Goal: Information Seeking & Learning: Check status

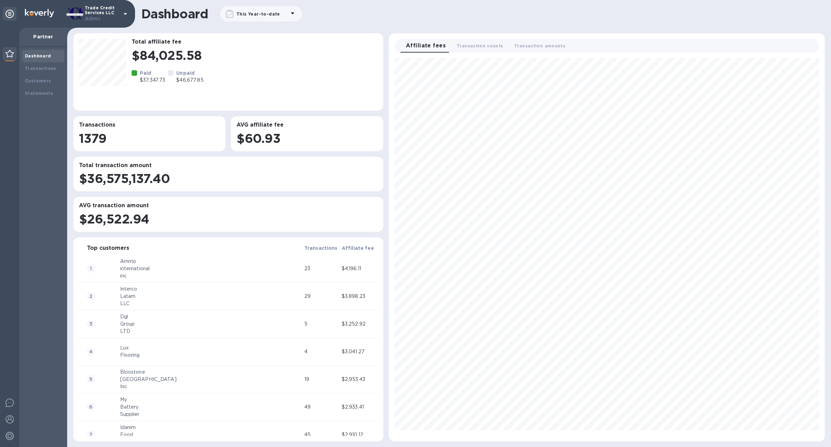
scroll to position [378, 430]
click at [49, 79] on div "Customers" at bounding box center [43, 81] width 37 height 7
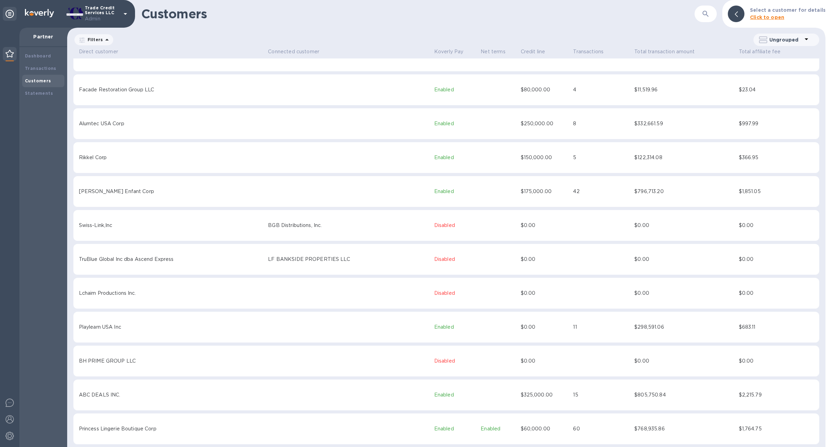
scroll to position [1693, 0]
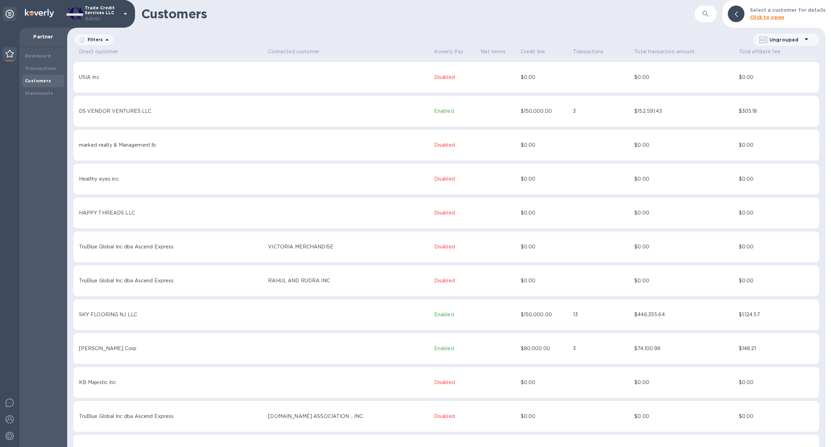
drag, startPoint x: 235, startPoint y: 419, endPoint x: 337, endPoint y: 416, distance: 101.8
click at [337, 416] on td "J.S.CONSTRUCTION ASSOCIATION，INC." at bounding box center [350, 416] width 166 height 31
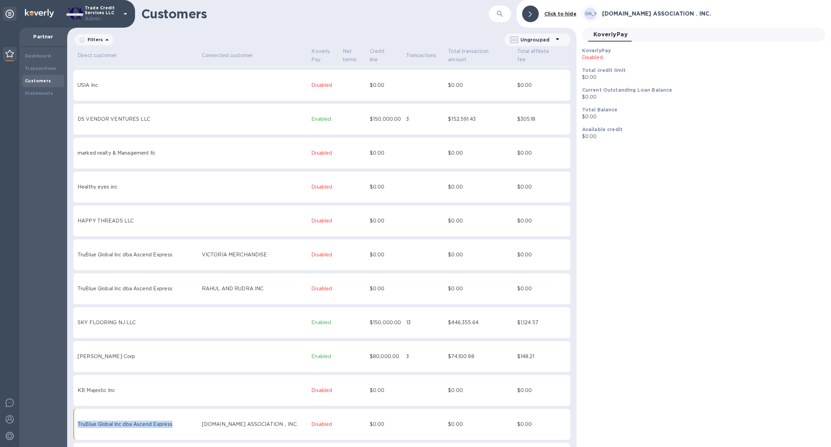
drag, startPoint x: 176, startPoint y: 417, endPoint x: 76, endPoint y: 418, distance: 99.4
click at [76, 418] on td "TruBlue Global Inc dba Ascend Express" at bounding box center [138, 424] width 124 height 31
copy div "TruBlue Global Inc dba Ascend Express"
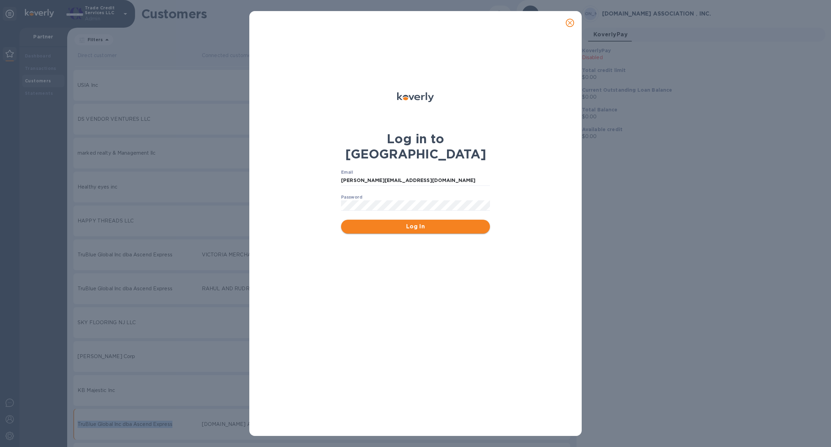
click at [441, 220] on button "Log In" at bounding box center [415, 227] width 149 height 14
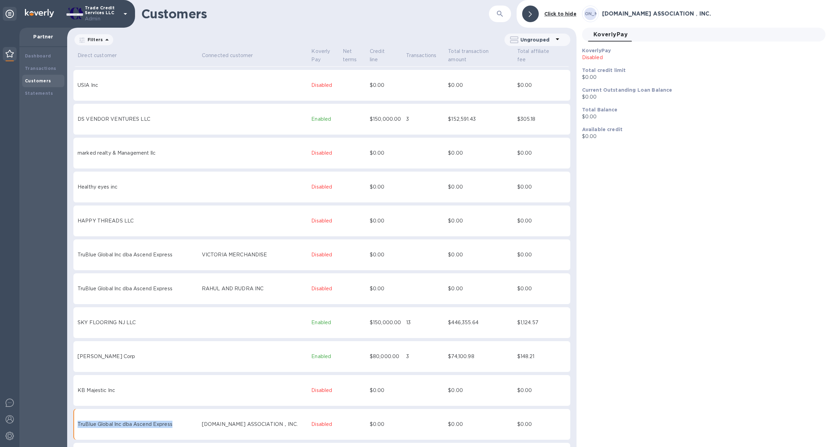
drag, startPoint x: 182, startPoint y: 419, endPoint x: 283, endPoint y: 420, distance: 101.8
click at [283, 420] on td "J.S.CONSTRUCTION ASSOCIATION，INC." at bounding box center [255, 424] width 110 height 31
copy div "J.S.CONSTRUCTION ASSOCIATION，INC."
drag, startPoint x: 178, startPoint y: 418, endPoint x: 106, endPoint y: 411, distance: 71.6
click at [106, 411] on td "TruBlue Global Inc dba Ascend Express" at bounding box center [138, 424] width 124 height 31
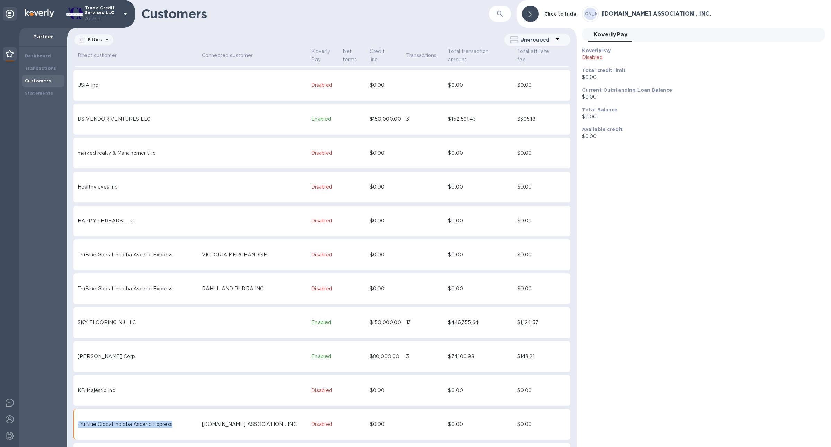
copy div "TruBlue Global Inc dba Ascend Express"
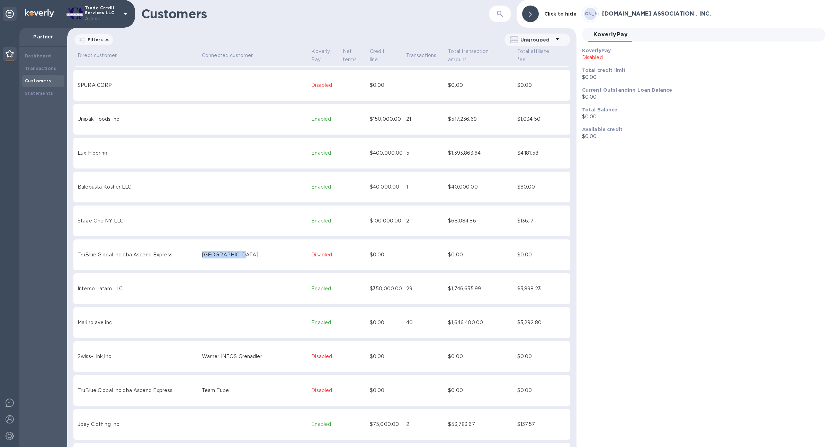
drag, startPoint x: 234, startPoint y: 248, endPoint x: 181, endPoint y: 248, distance: 52.3
click at [200, 248] on td "LANDER COUNTY" at bounding box center [255, 255] width 110 height 31
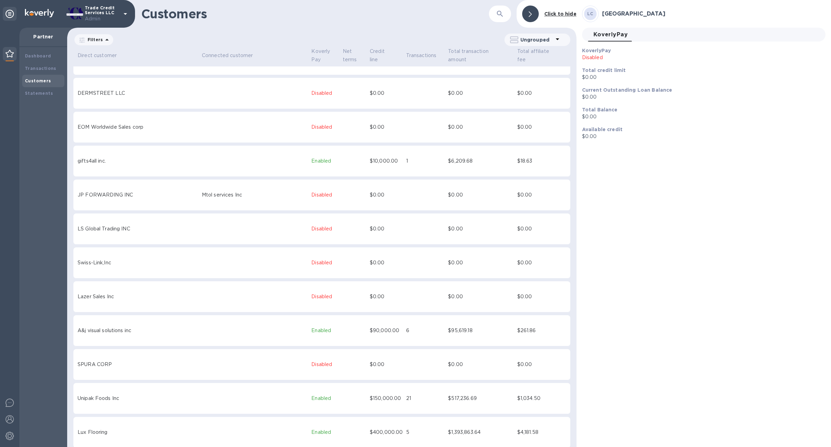
scroll to position [2262, 0]
click at [107, 11] on p "Trade Credit Services LLC Admin" at bounding box center [102, 14] width 35 height 17
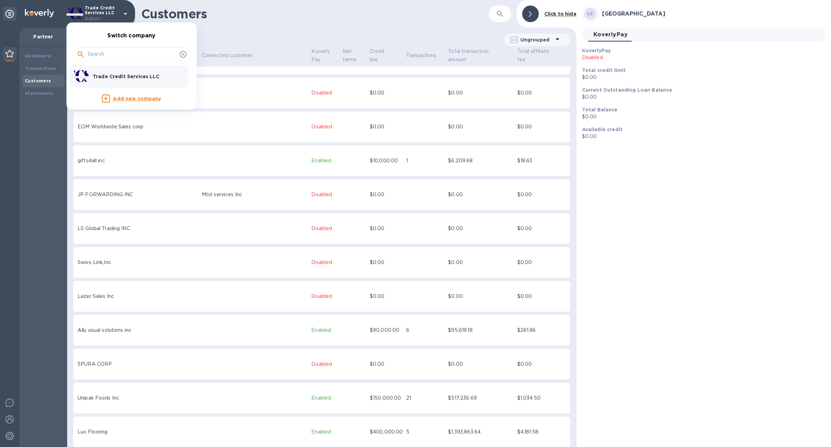
click at [244, 38] on div at bounding box center [415, 223] width 831 height 447
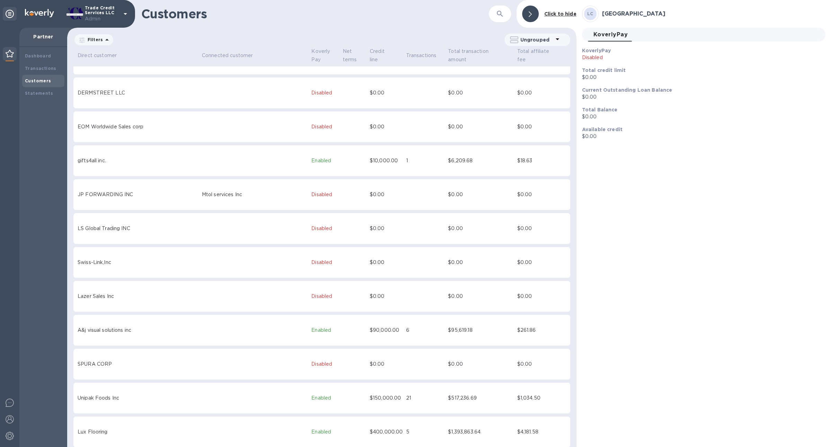
click at [47, 78] on b "Customers" at bounding box center [38, 80] width 26 height 5
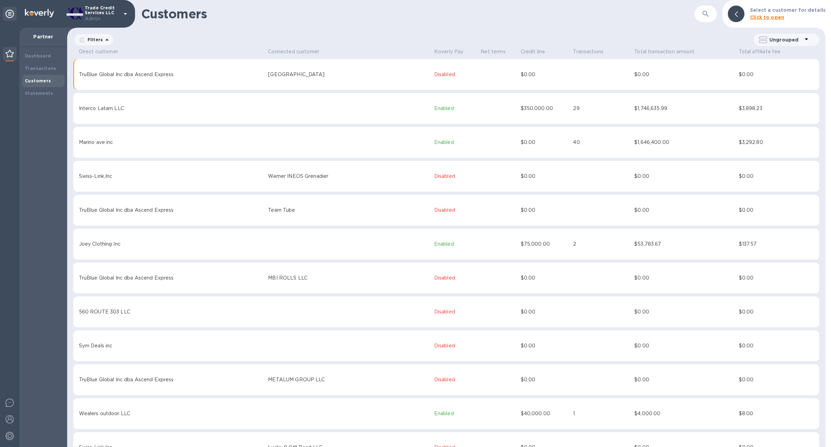
scroll to position [2722, 0]
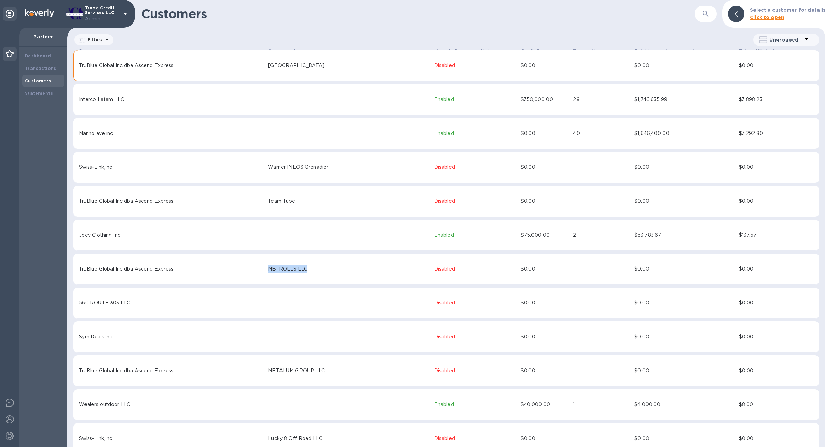
drag, startPoint x: 281, startPoint y: 271, endPoint x: 236, endPoint y: 271, distance: 45.3
click at [267, 271] on td "MBI ROLLS LLC" at bounding box center [350, 269] width 166 height 31
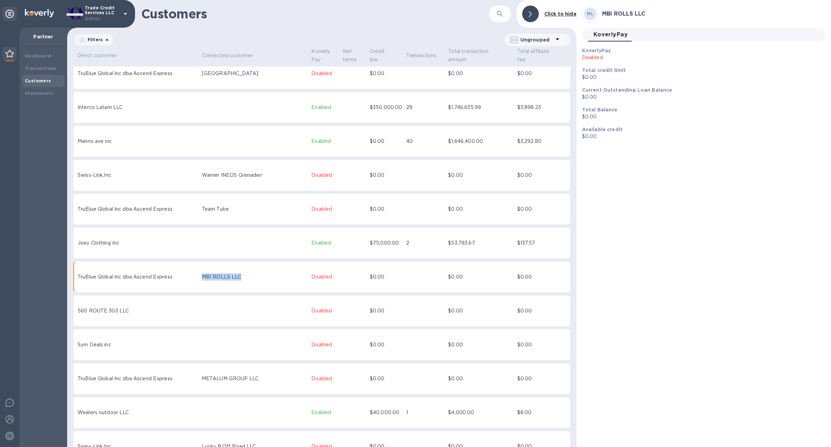
scroll to position [2722, 0]
click at [202, 273] on div "MBI ROLLS LLC" at bounding box center [255, 276] width 107 height 7
drag, startPoint x: 221, startPoint y: 269, endPoint x: 180, endPoint y: 269, distance: 41.5
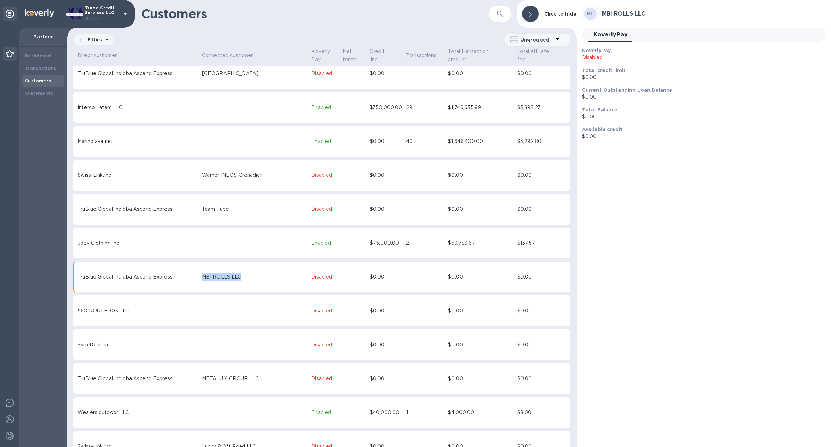
click at [180, 269] on tr "TruBlue Global Inc dba Ascend Express MBI ROLLS LLC Disabled $0.00 $0.00 $0.00" at bounding box center [321, 277] width 497 height 31
copy tr "MBI ROLLS LLC"
click at [468, 23] on div "Customers ​ Click to hide" at bounding box center [321, 14] width 509 height 28
click at [51, 61] on div "Dashboard" at bounding box center [43, 56] width 42 height 12
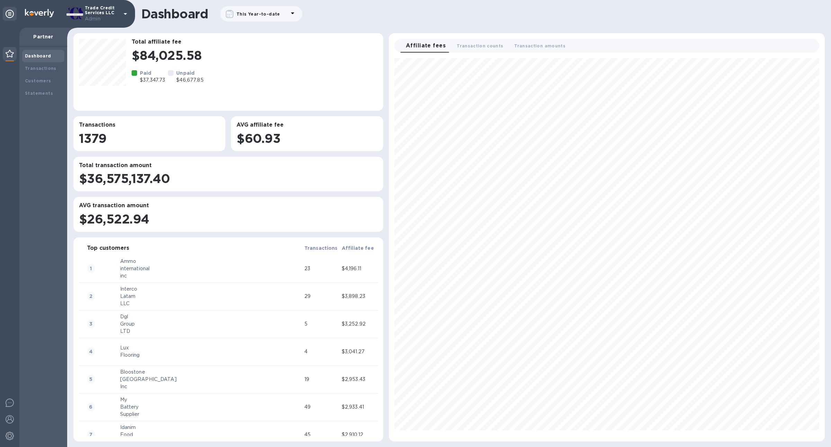
scroll to position [378, 430]
click at [52, 79] on div "Customers" at bounding box center [43, 81] width 37 height 7
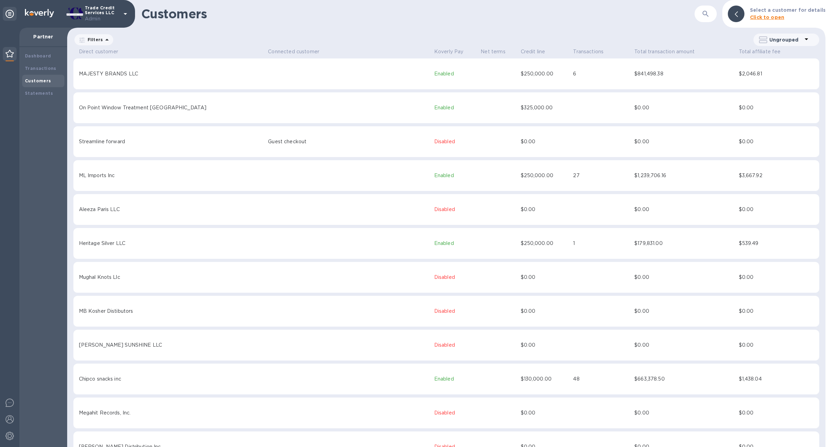
click at [710, 17] on icon "button" at bounding box center [705, 14] width 8 height 8
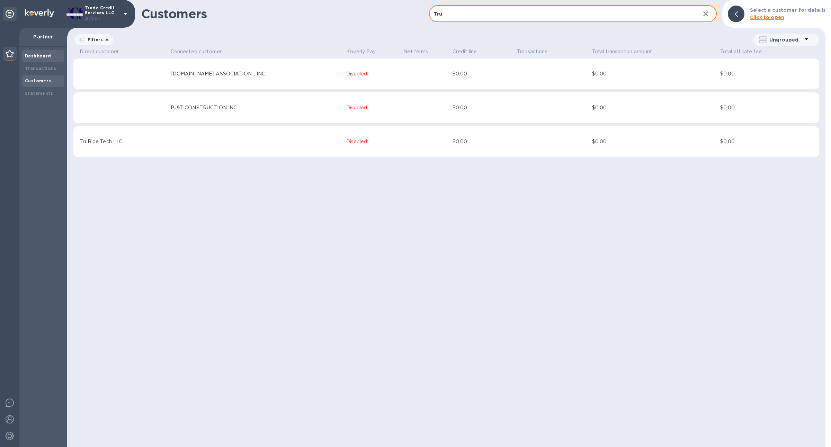
type input "Tru"
click at [35, 52] on div "Dashboard" at bounding box center [43, 56] width 42 height 12
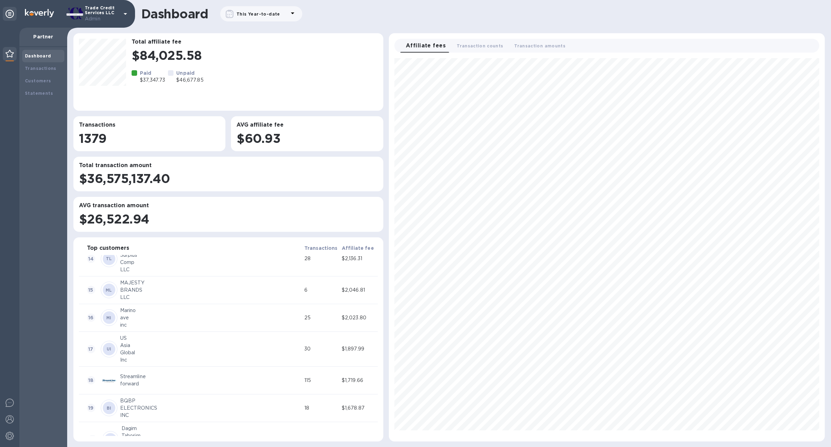
scroll to position [1598, 0]
click at [245, 347] on div "Inc." at bounding box center [211, 348] width 181 height 7
drag, startPoint x: 136, startPoint y: 350, endPoint x: 348, endPoint y: 349, distance: 211.8
click at [348, 349] on tr "57 EI Eduporium, Inc. 7 $297.33" at bounding box center [228, 345] width 299 height 28
click at [366, 348] on td "$297.33" at bounding box center [358, 345] width 37 height 28
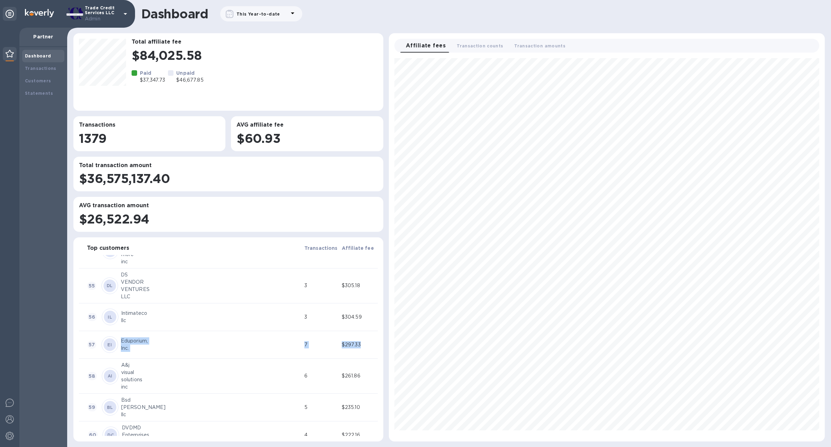
drag, startPoint x: 366, startPoint y: 348, endPoint x: 122, endPoint y: 336, distance: 244.3
click at [122, 336] on tr "57 EI Eduporium, Inc. 7 $297.33" at bounding box center [228, 345] width 299 height 28
click at [142, 359] on div "A&j visual solutions inc" at bounding box center [211, 376] width 186 height 35
drag, startPoint x: 142, startPoint y: 354, endPoint x: 355, endPoint y: 345, distance: 213.4
click at [357, 344] on tr "57 EI Eduporium, Inc. 7 $297.33" at bounding box center [228, 345] width 299 height 28
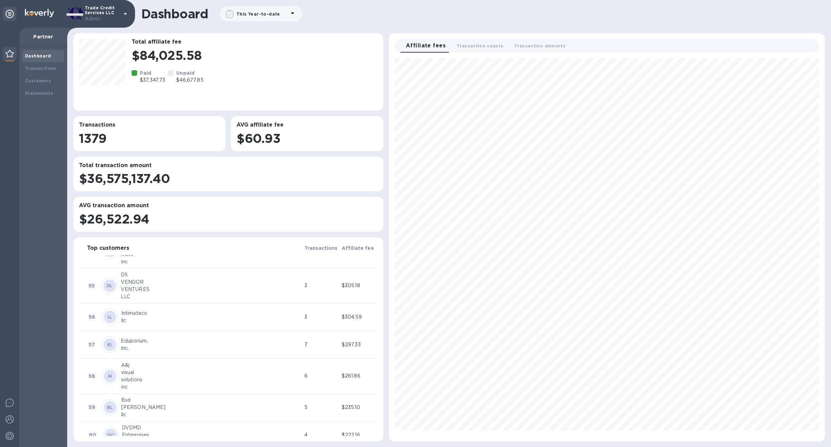
click at [153, 342] on div "Eduporium," at bounding box center [211, 340] width 181 height 7
click at [343, 345] on div "$297.33" at bounding box center [359, 344] width 35 height 7
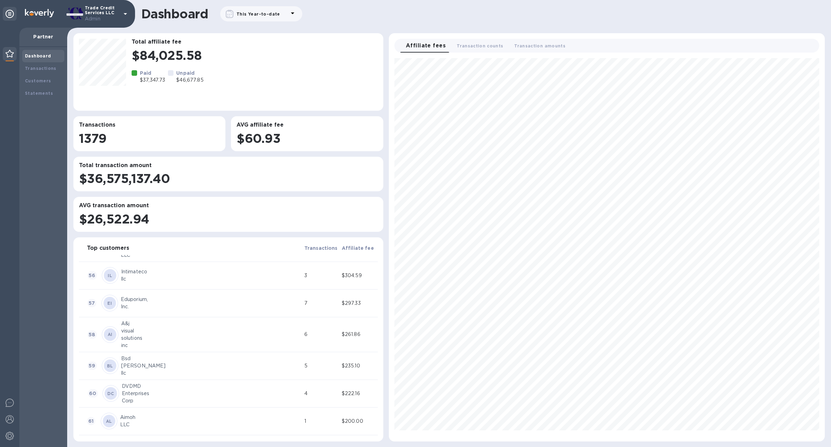
scroll to position [1631, 0]
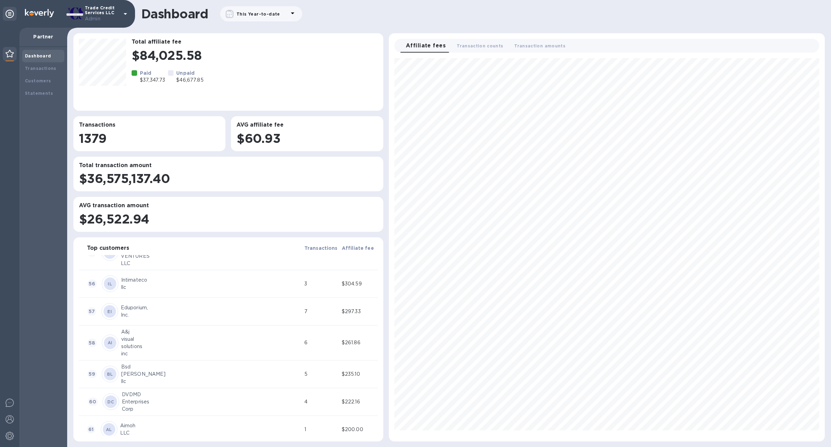
click at [163, 315] on div "Inc." at bounding box center [211, 315] width 181 height 7
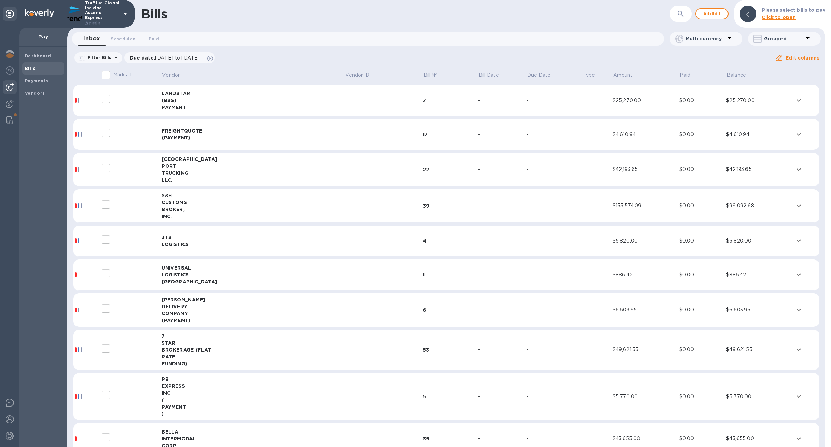
click at [262, 18] on div "Bills" at bounding box center [361, 14] width 440 height 15
click at [9, 76] on div at bounding box center [10, 71] width 14 height 15
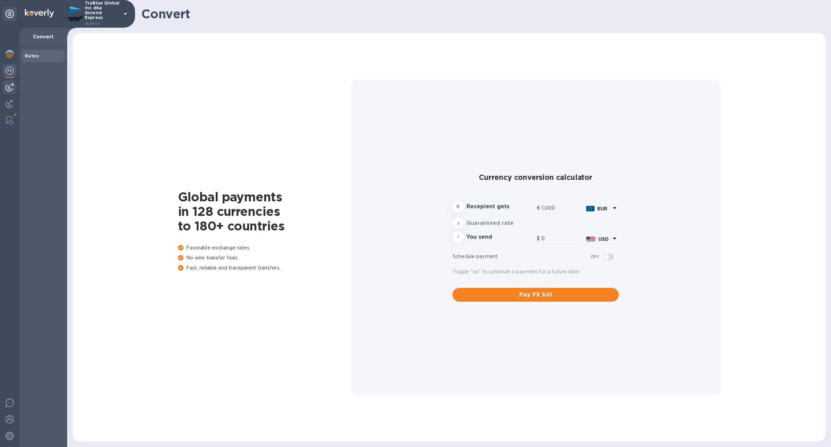
click at [11, 89] on img at bounding box center [10, 87] width 8 height 8
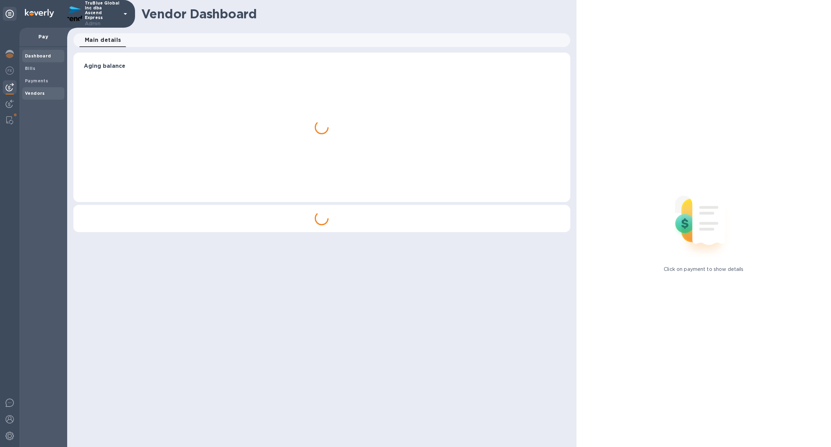
click at [34, 97] on div "Vendors" at bounding box center [43, 93] width 42 height 12
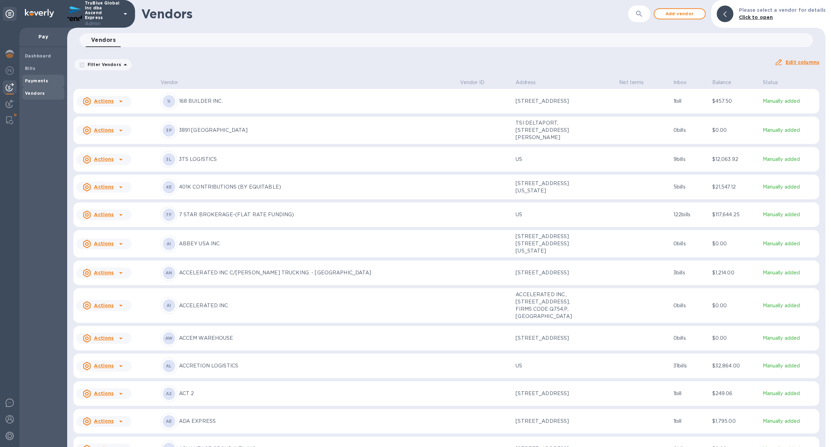
click at [40, 75] on div "Payments" at bounding box center [43, 81] width 42 height 12
